Goal: Task Accomplishment & Management: Manage account settings

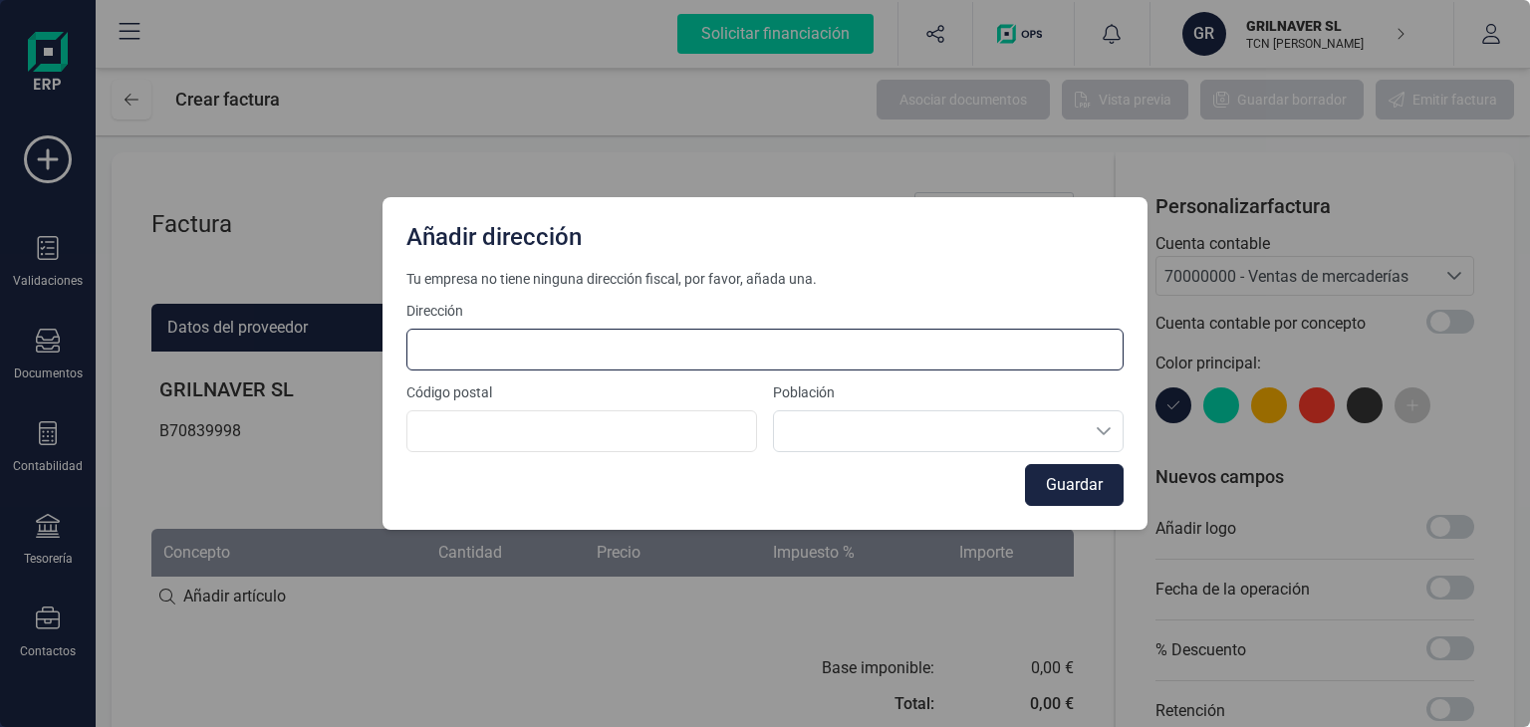
click at [721, 337] on input at bounding box center [764, 350] width 717 height 42
type input "[STREET_ADDRESS]"
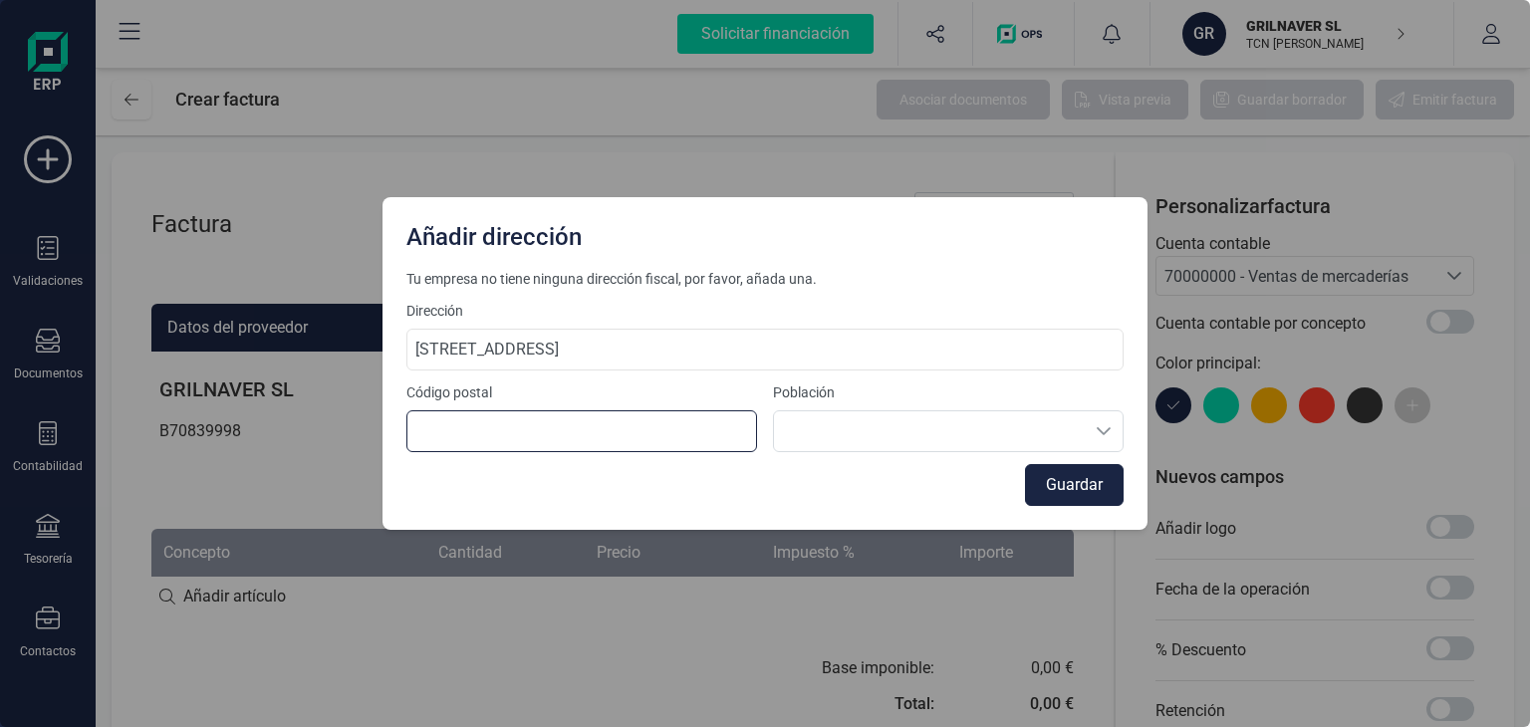
click at [545, 445] on input at bounding box center [581, 431] width 351 height 42
type input "08007"
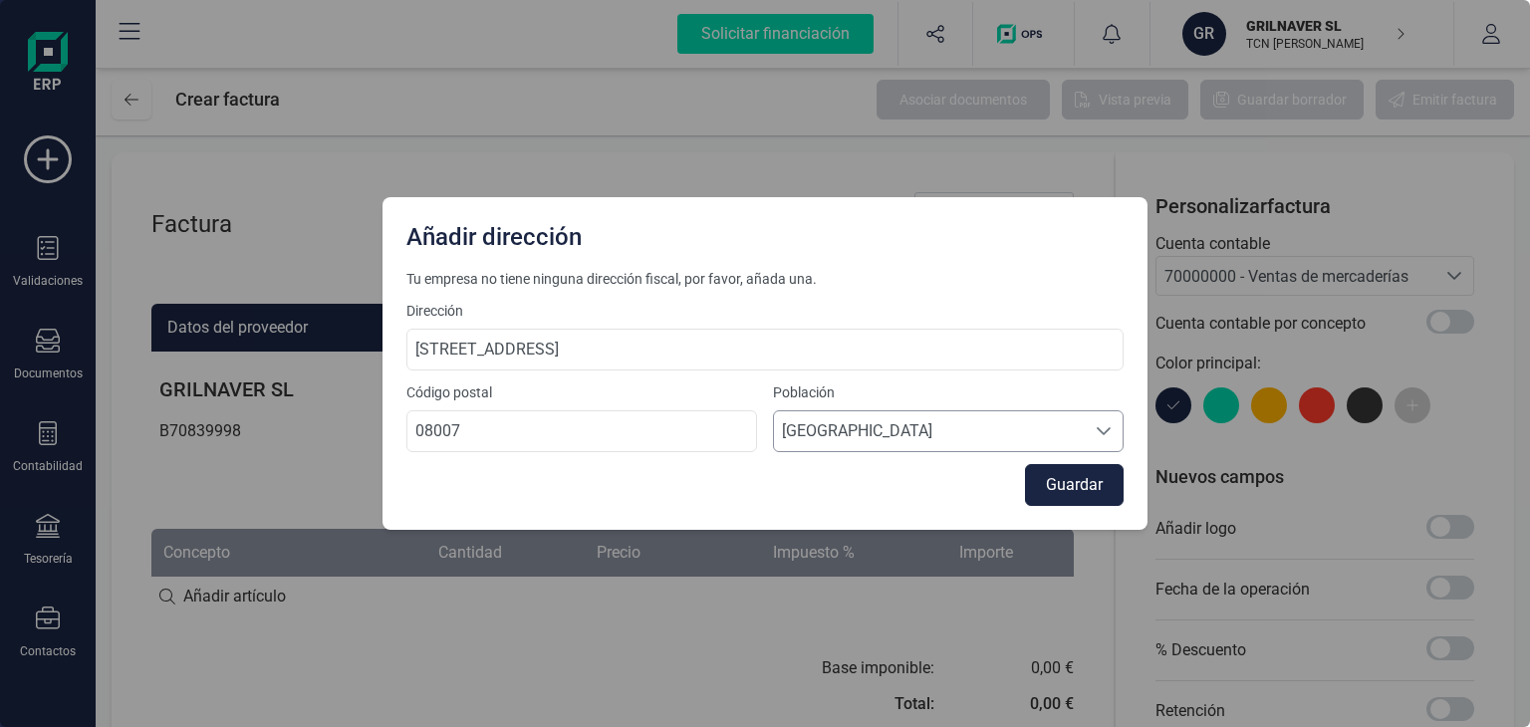
click at [897, 429] on span "[GEOGRAPHIC_DATA]" at bounding box center [929, 431] width 311 height 40
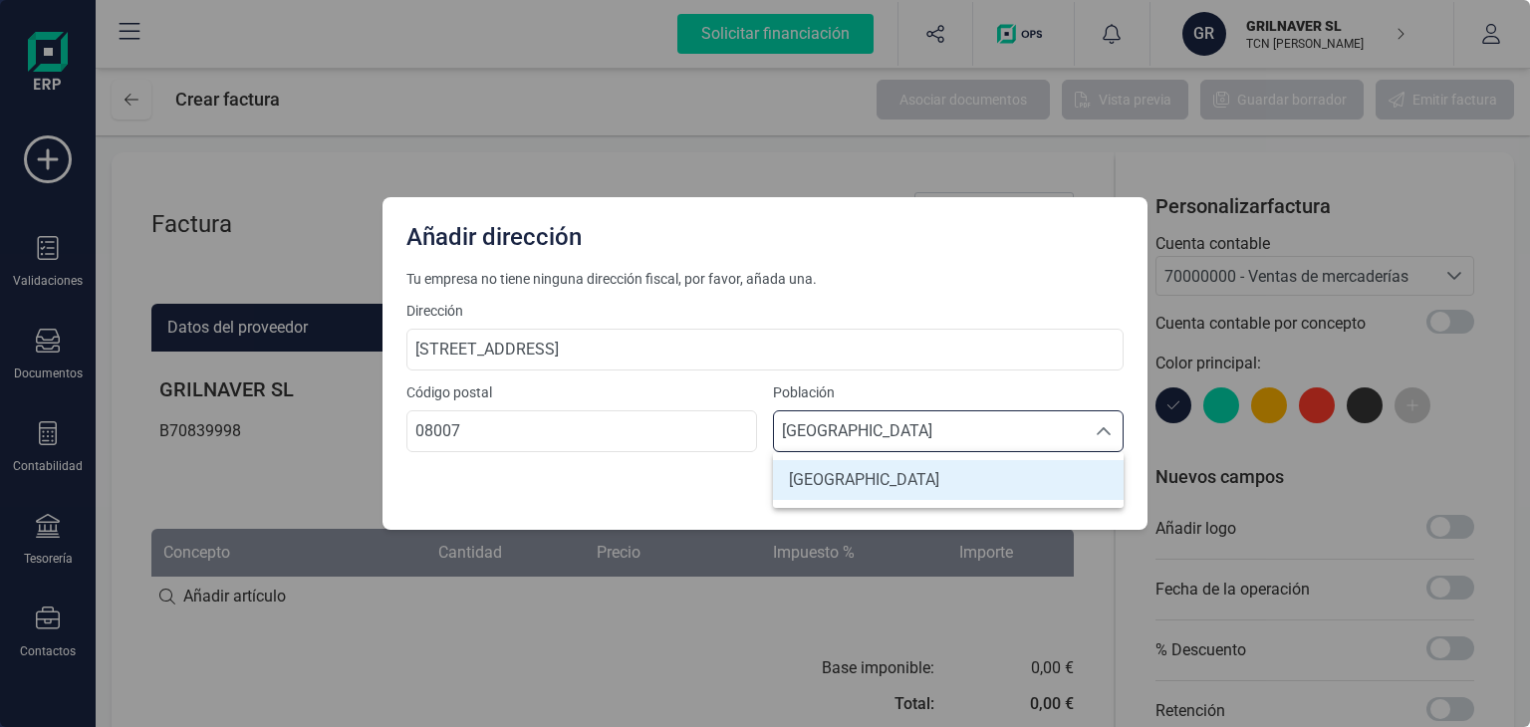
click at [888, 433] on span "[GEOGRAPHIC_DATA]" at bounding box center [929, 431] width 311 height 40
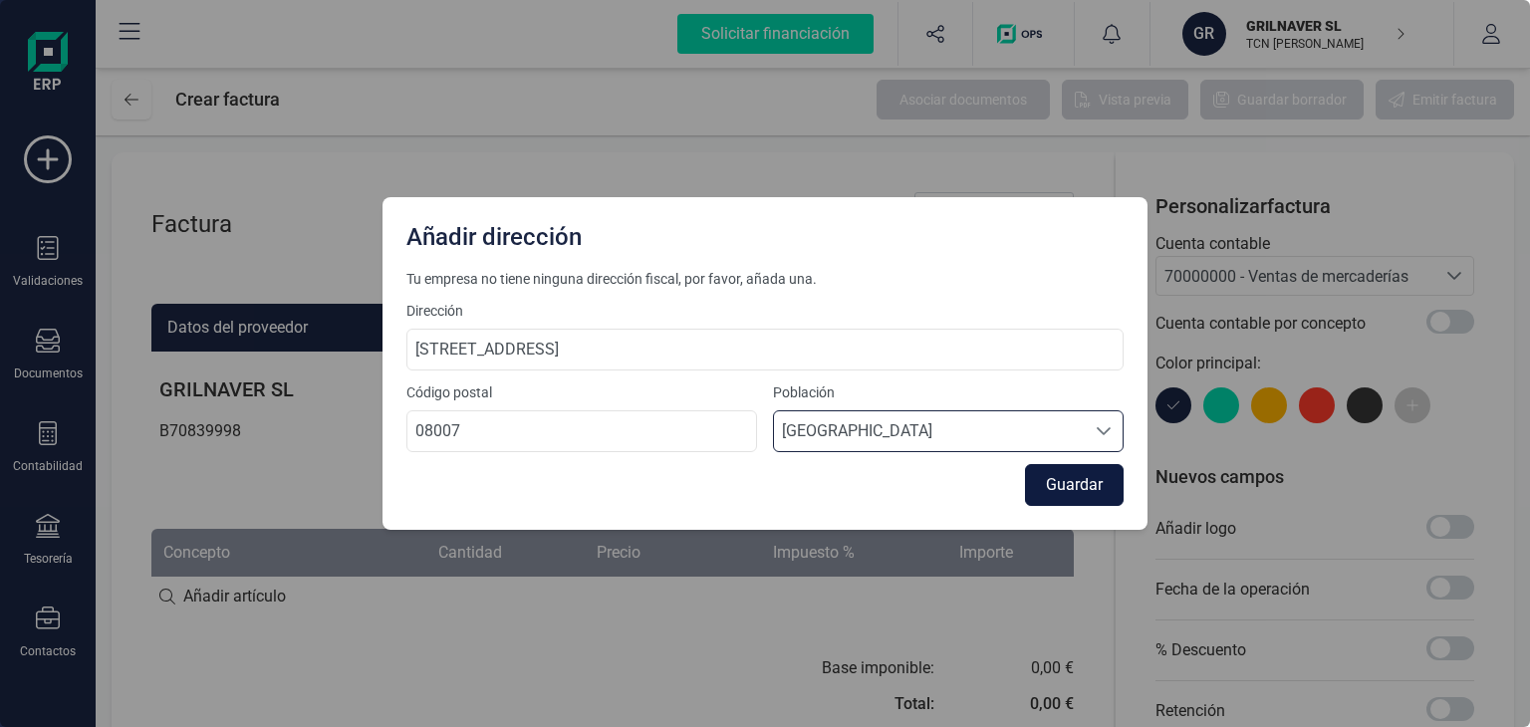
click at [1044, 485] on button "Guardar" at bounding box center [1074, 485] width 99 height 42
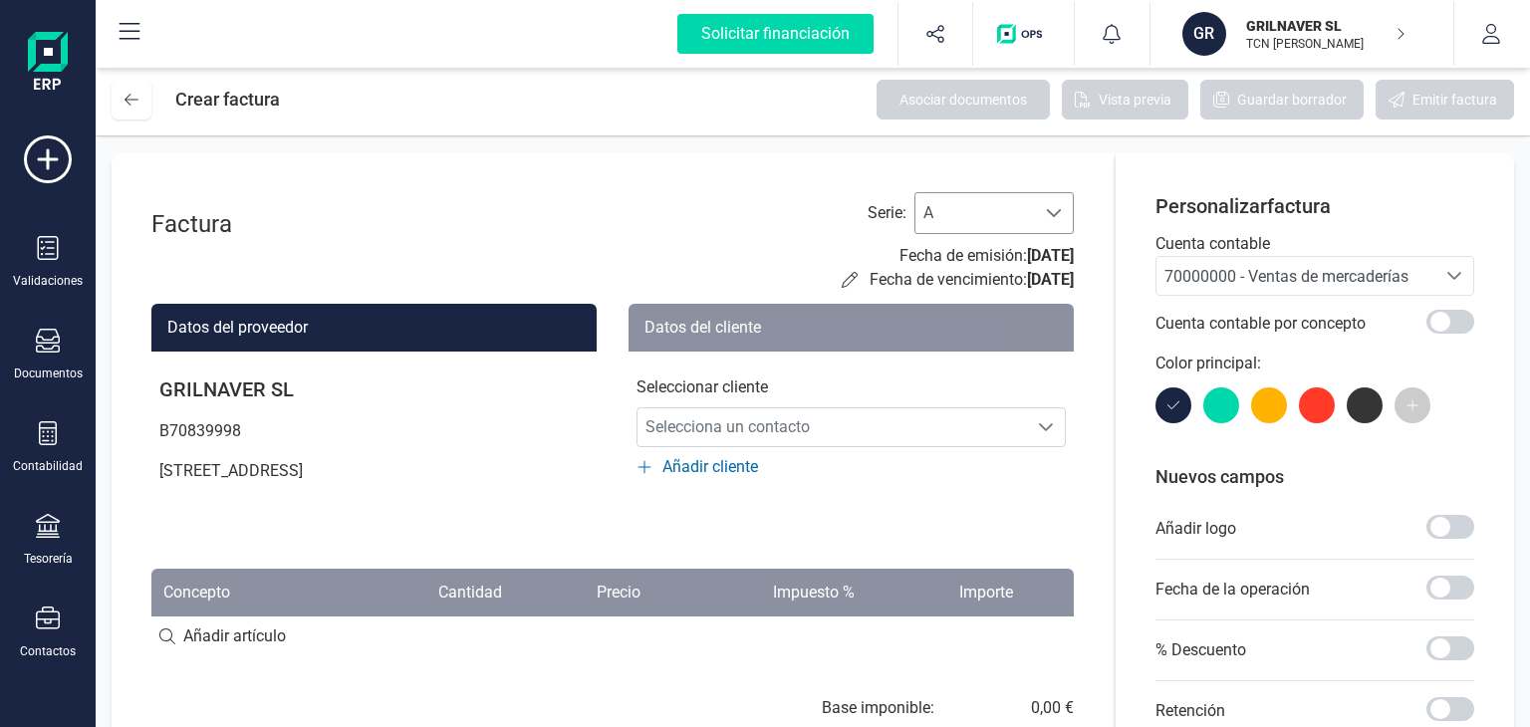
click at [1068, 211] on div at bounding box center [1054, 213] width 38 height 40
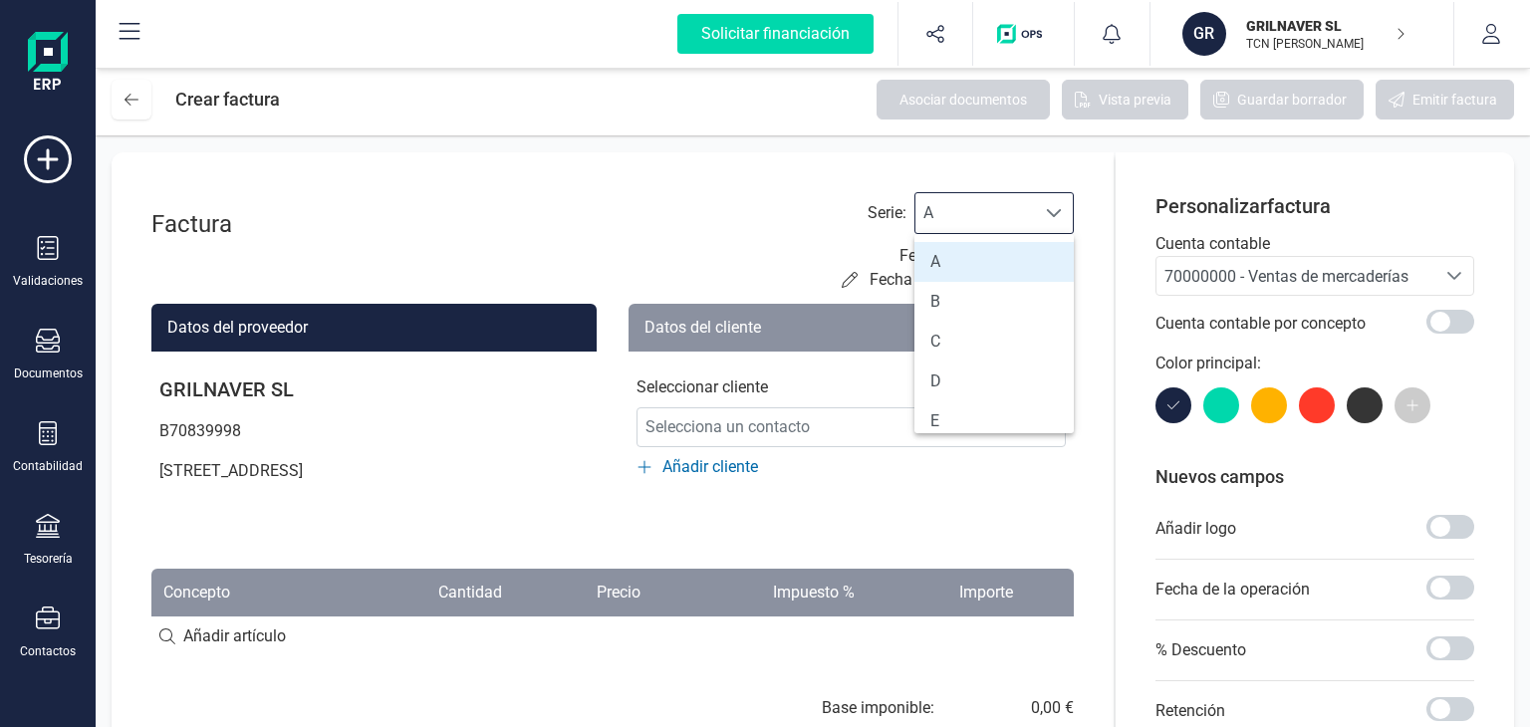
click at [1067, 209] on div at bounding box center [1054, 213] width 38 height 40
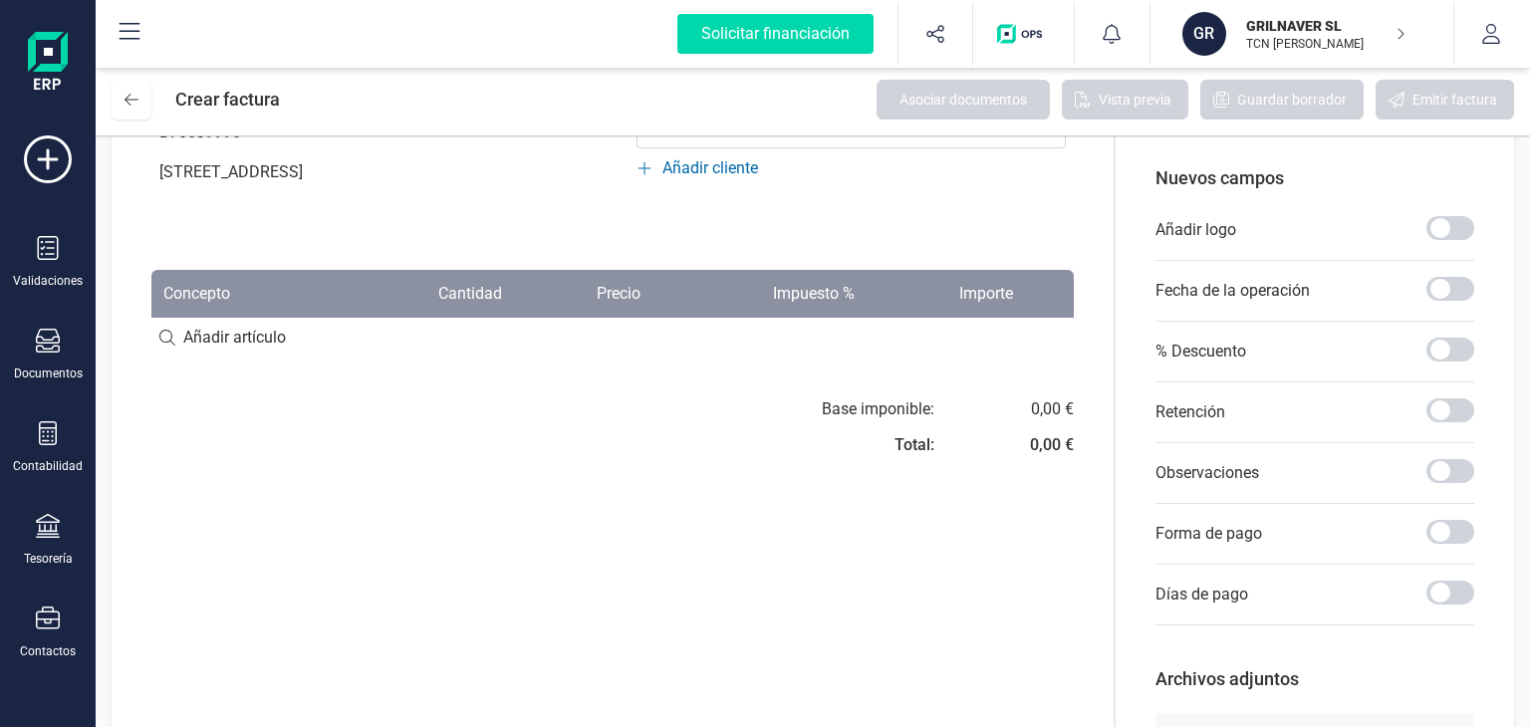
scroll to position [0, 0]
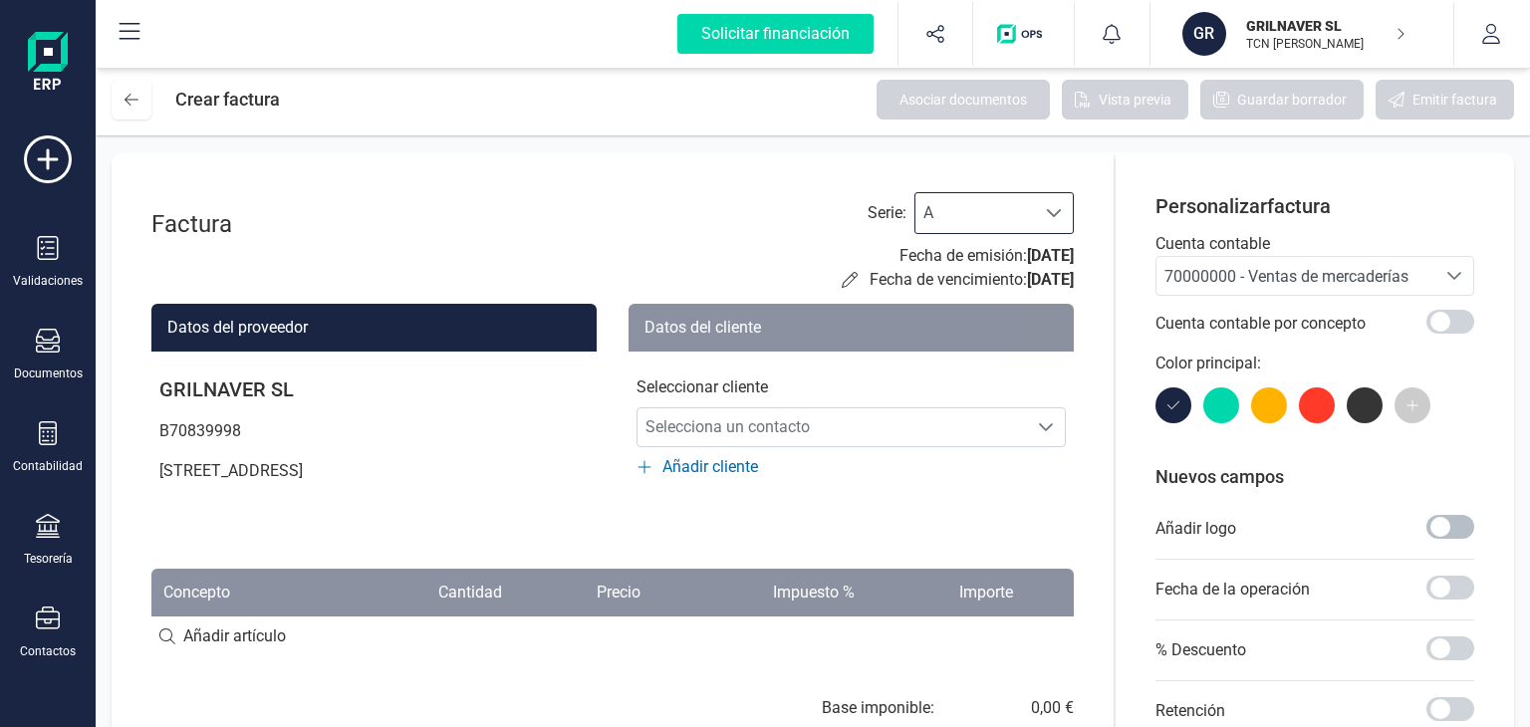
click at [1467, 527] on span at bounding box center [1450, 527] width 48 height 24
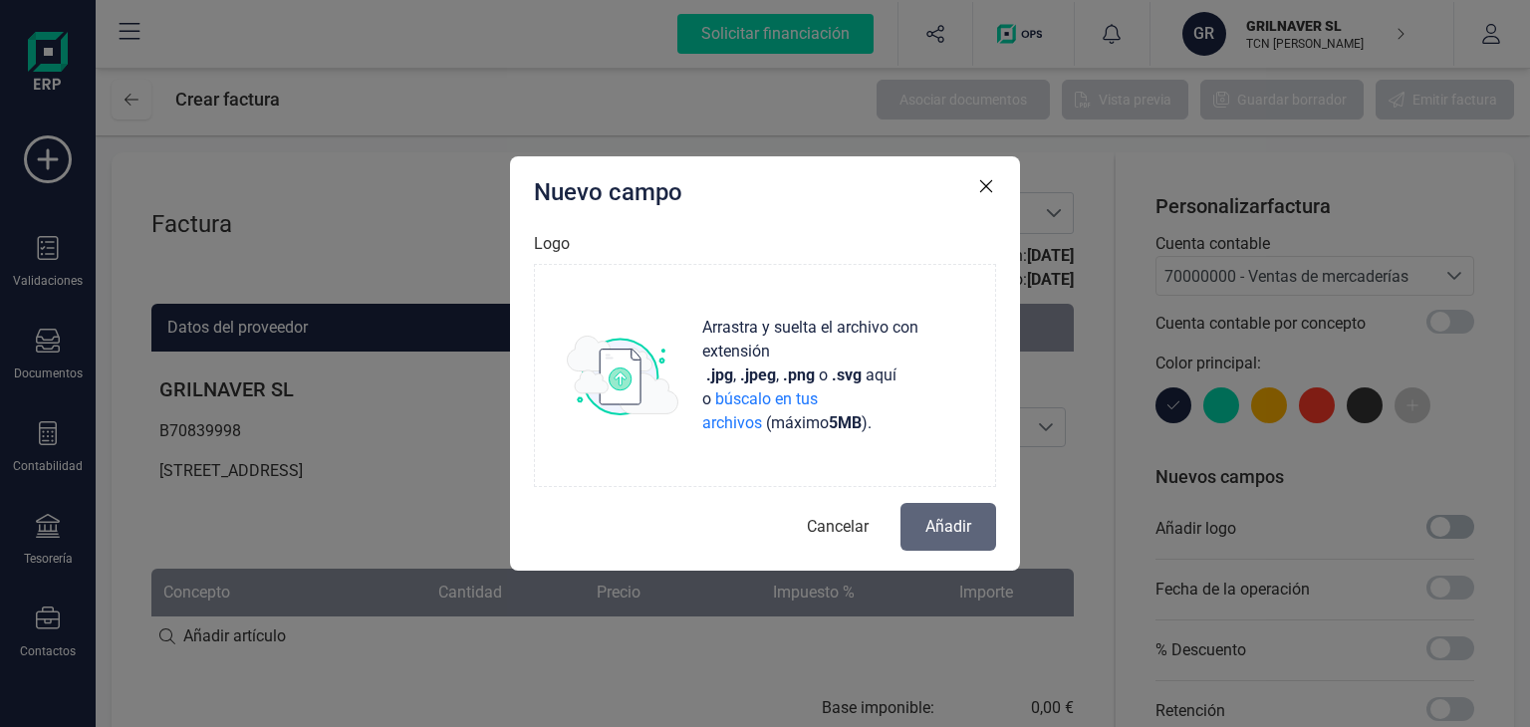
scroll to position [11, 6]
click at [866, 416] on p "Arrastra y suelta el archivo con extensión .jpg , .jpeg , .png o .svg aquí o bú…" at bounding box center [828, 376] width 269 height 120
